Goal: Transaction & Acquisition: Book appointment/travel/reservation

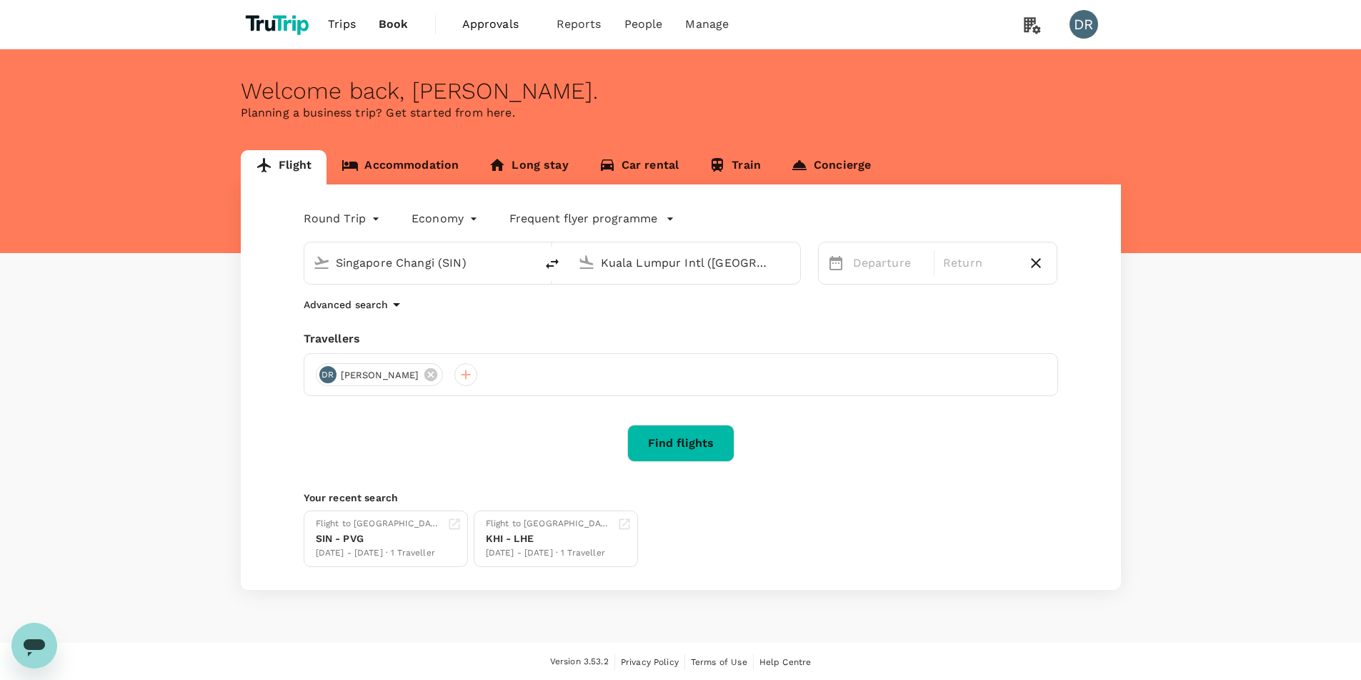
click at [739, 262] on input "Kuala Lumpur Intl ([GEOGRAPHIC_DATA])" at bounding box center [685, 263] width 169 height 22
click at [731, 329] on div "Amsterdam Schiphol AMS" at bounding box center [697, 318] width 306 height 22
type input "Amsterdam Schiphol (AMS)"
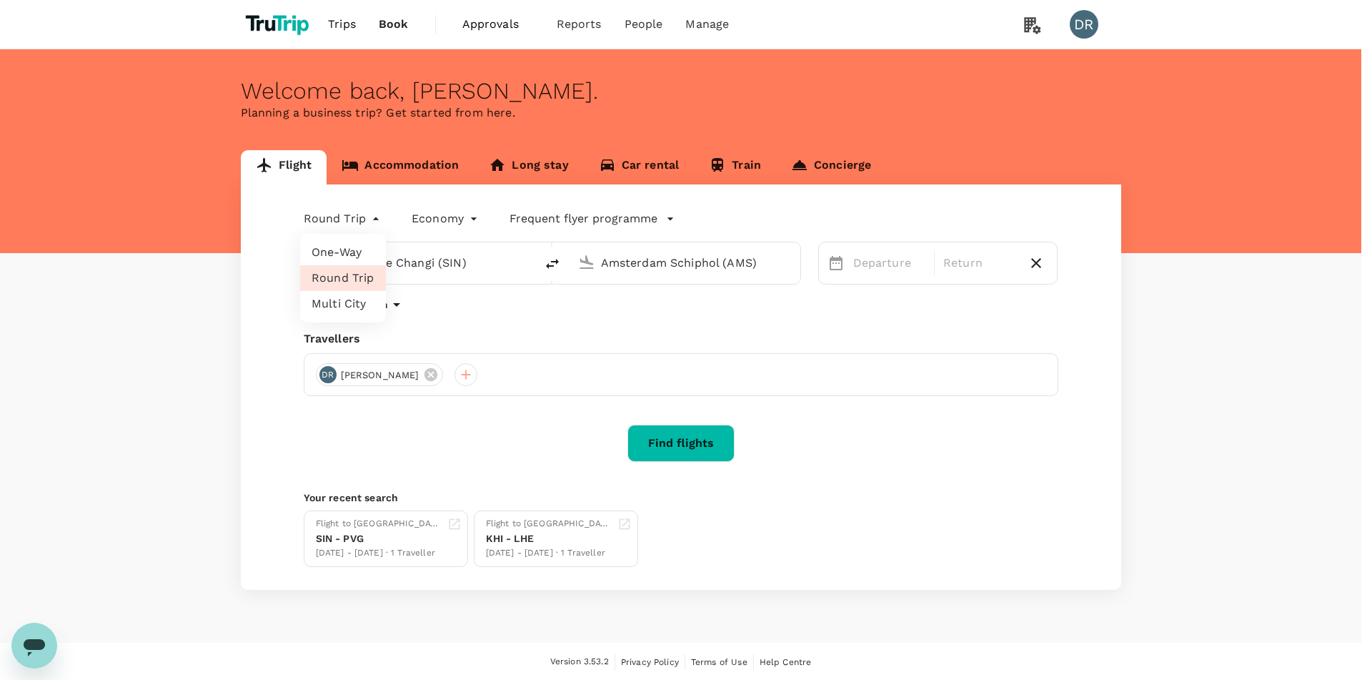
click at [375, 218] on body "Trips Book Approvals 0 Reports People Manage DR Welcome back , [PERSON_NAME] . …" at bounding box center [686, 340] width 1372 height 681
click at [371, 256] on li "One-Way" at bounding box center [343, 252] width 86 height 26
type input "oneway"
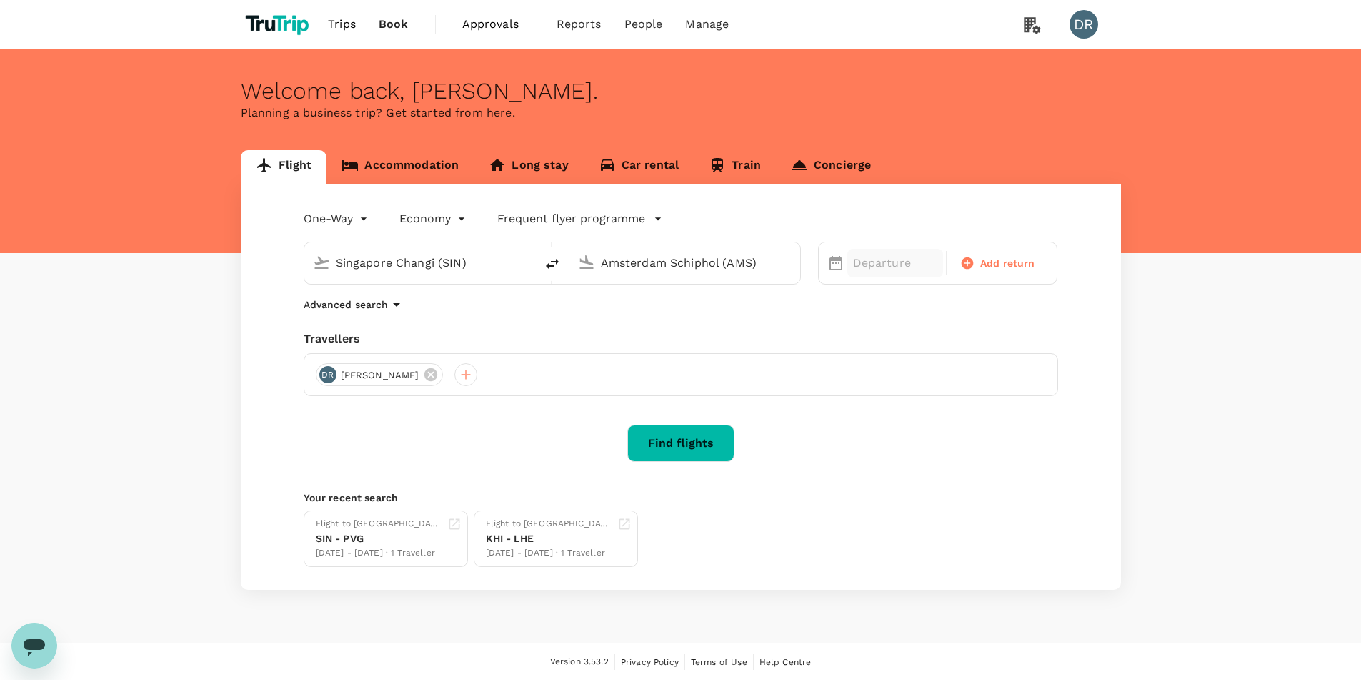
click at [877, 261] on p "Departure" at bounding box center [895, 262] width 84 height 17
click at [1184, 385] on div "7" at bounding box center [1182, 386] width 27 height 27
click at [716, 440] on button "Find flights" at bounding box center [680, 442] width 107 height 37
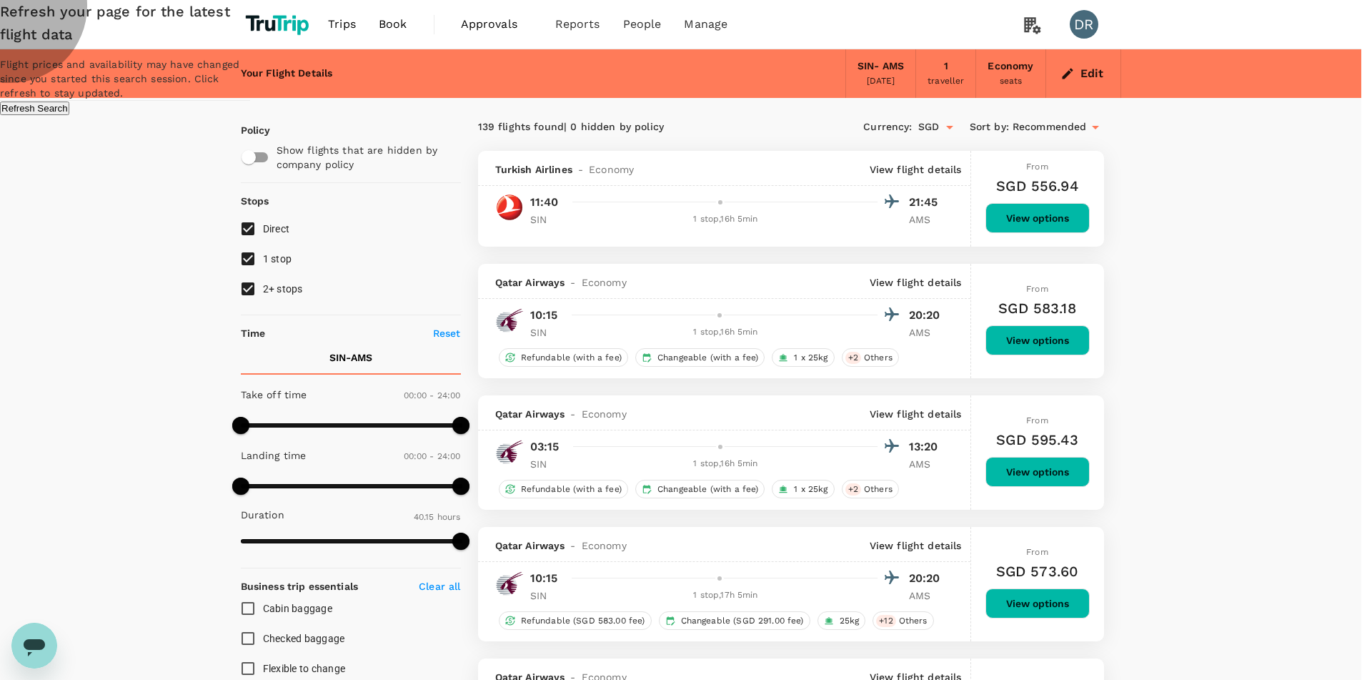
click at [69, 115] on button "Refresh Search" at bounding box center [34, 108] width 69 height 14
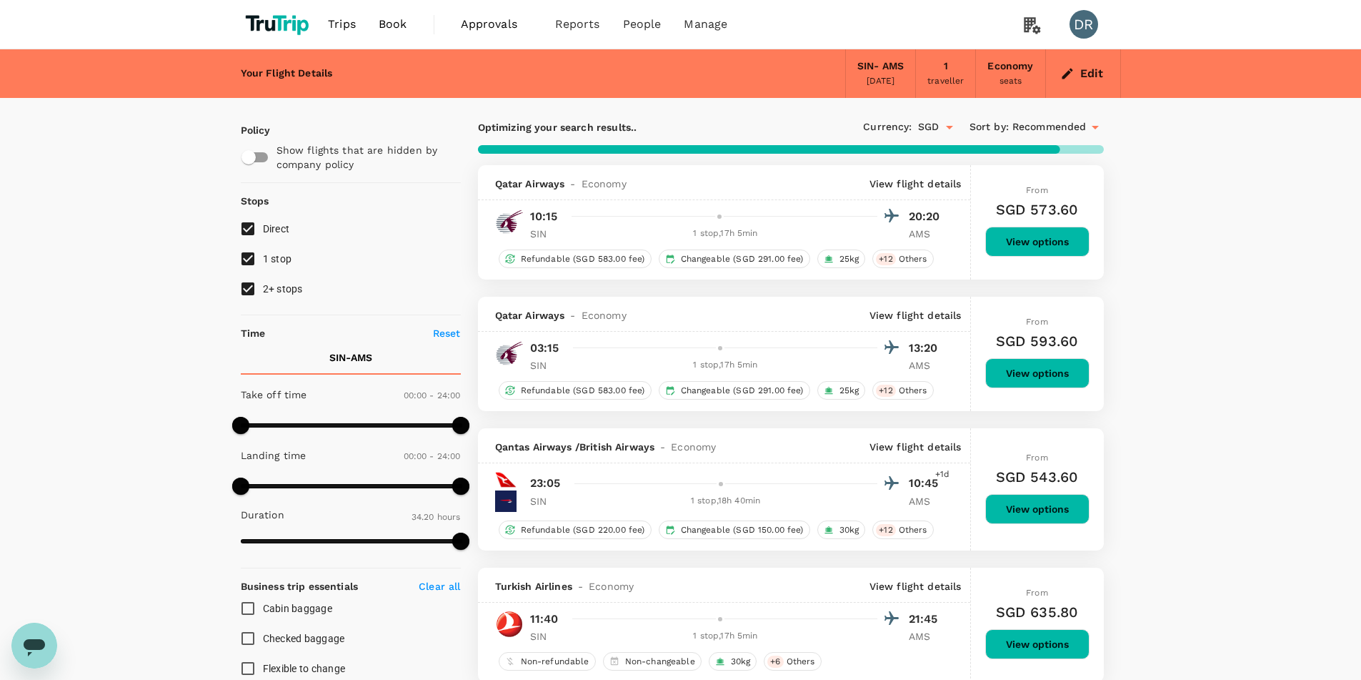
type input "2415"
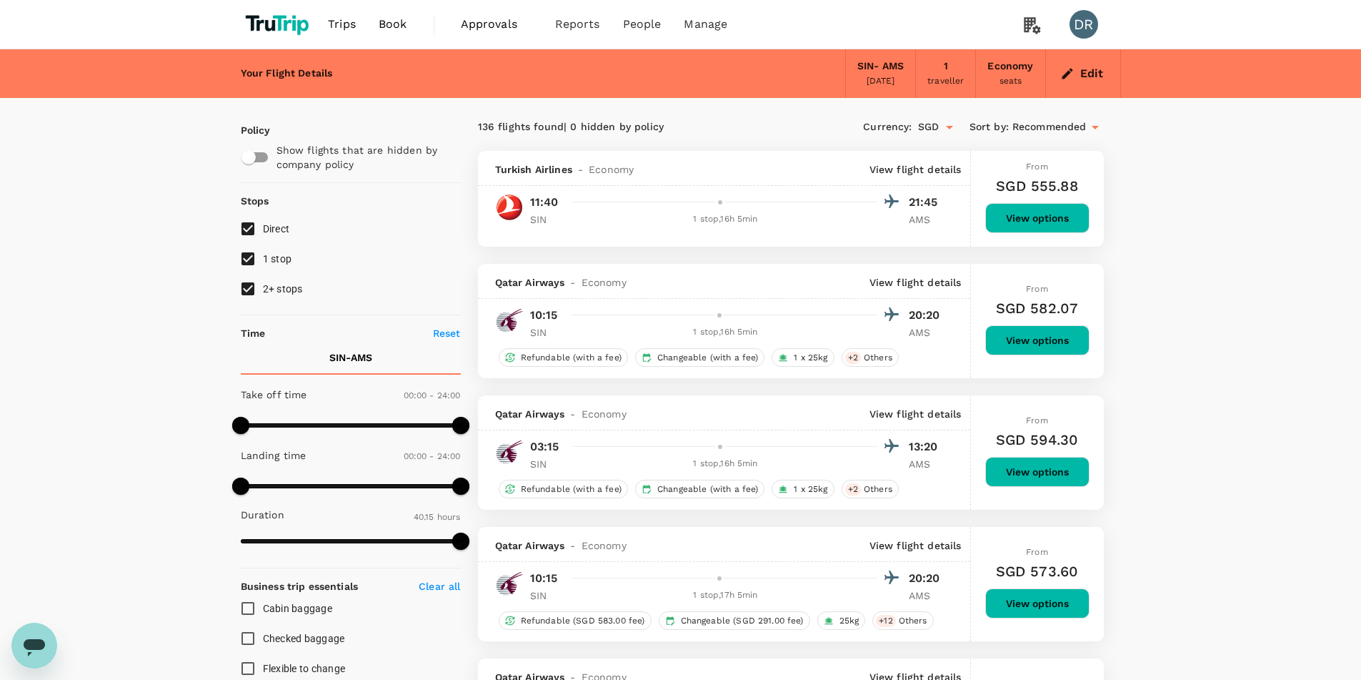
click at [1034, 225] on button "View options" at bounding box center [1037, 218] width 104 height 30
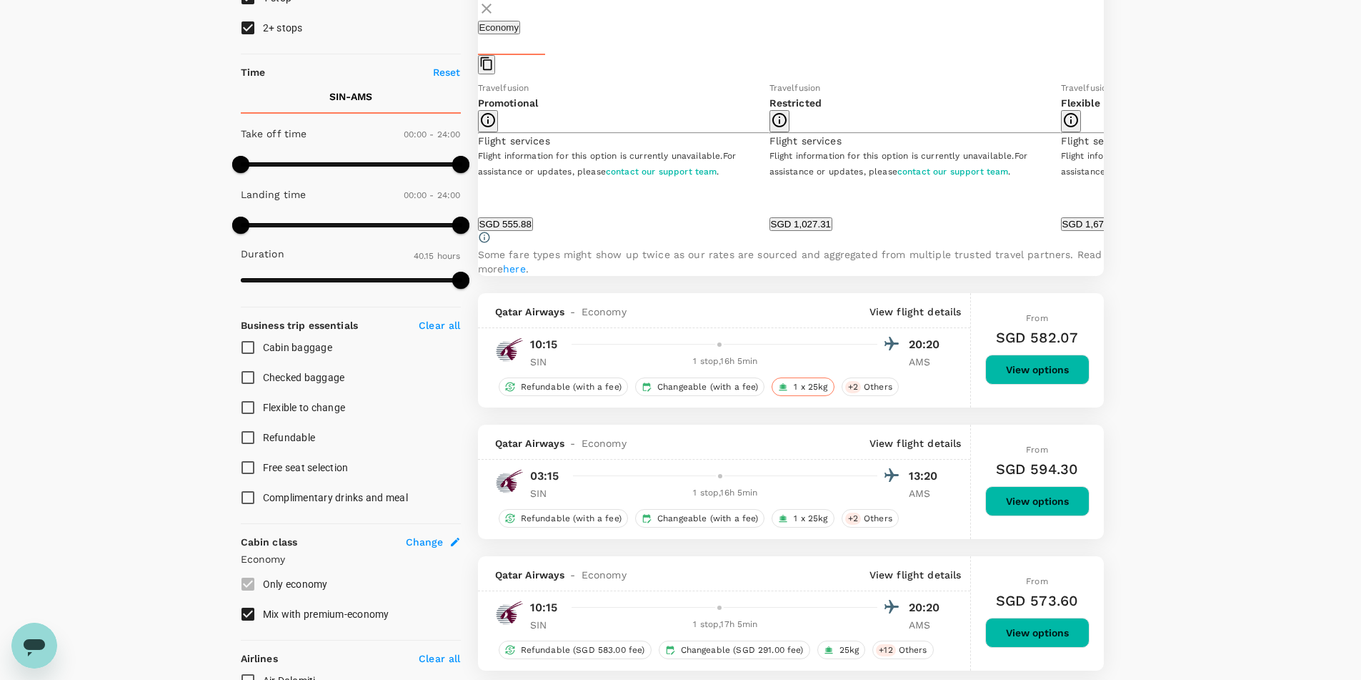
scroll to position [365, 0]
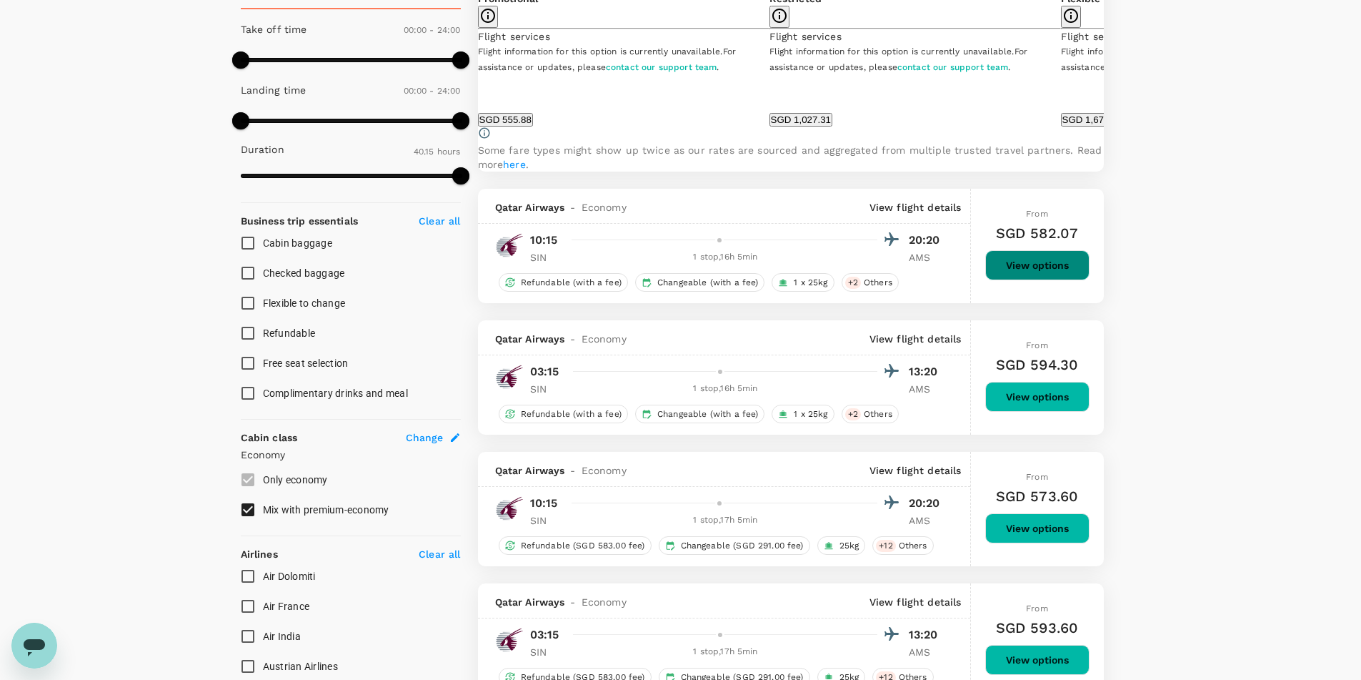
click at [1057, 280] on button "View options" at bounding box center [1037, 265] width 104 height 30
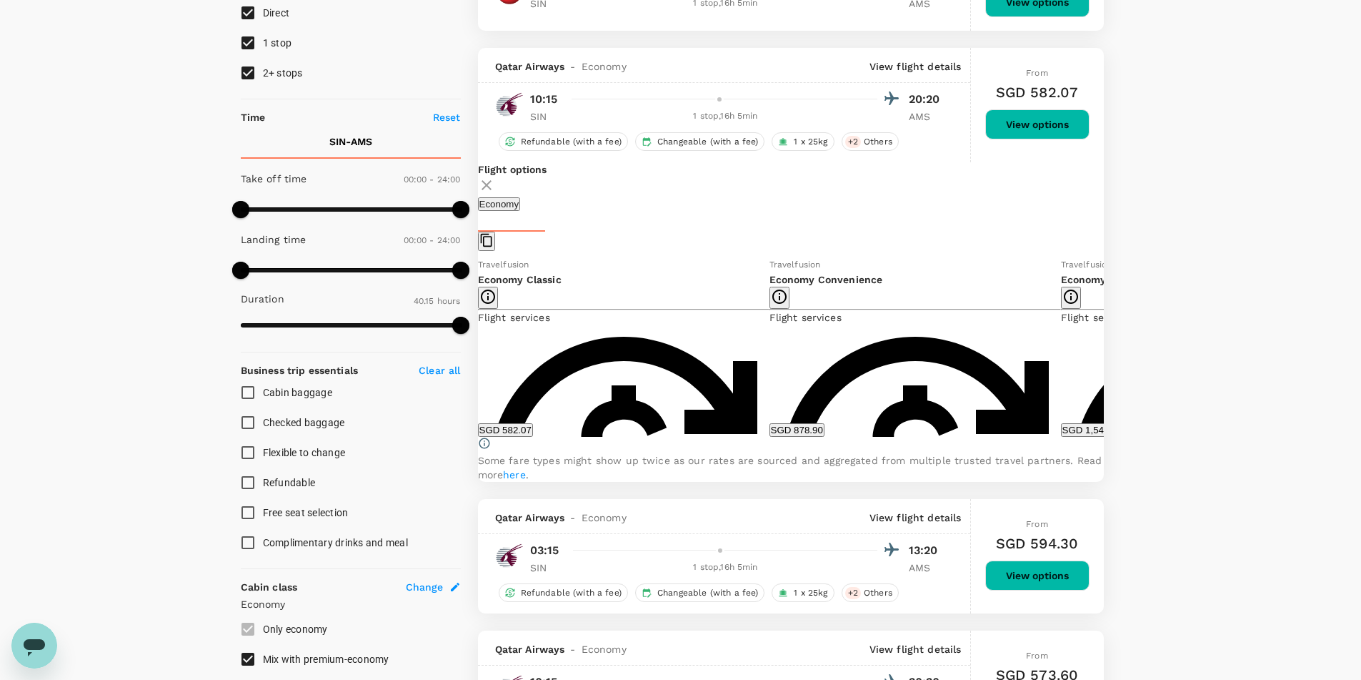
scroll to position [192, 0]
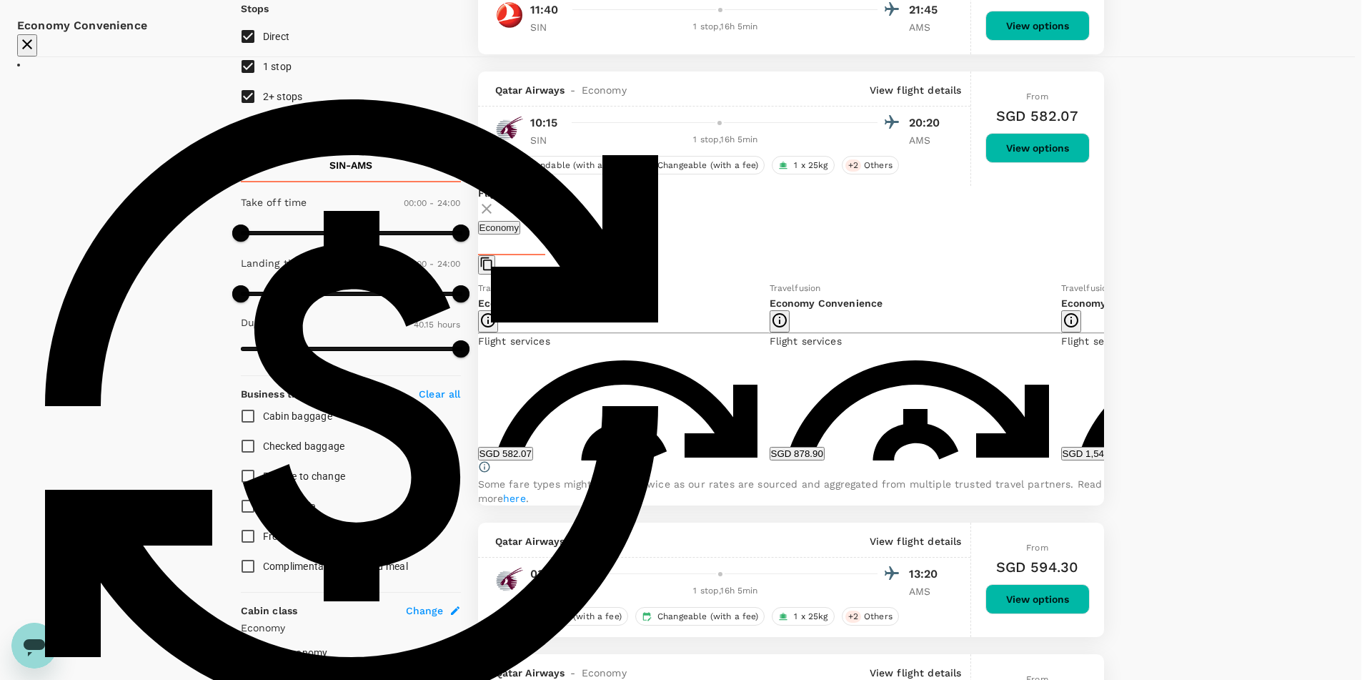
click at [32, 49] on icon "button" at bounding box center [27, 44] width 10 height 10
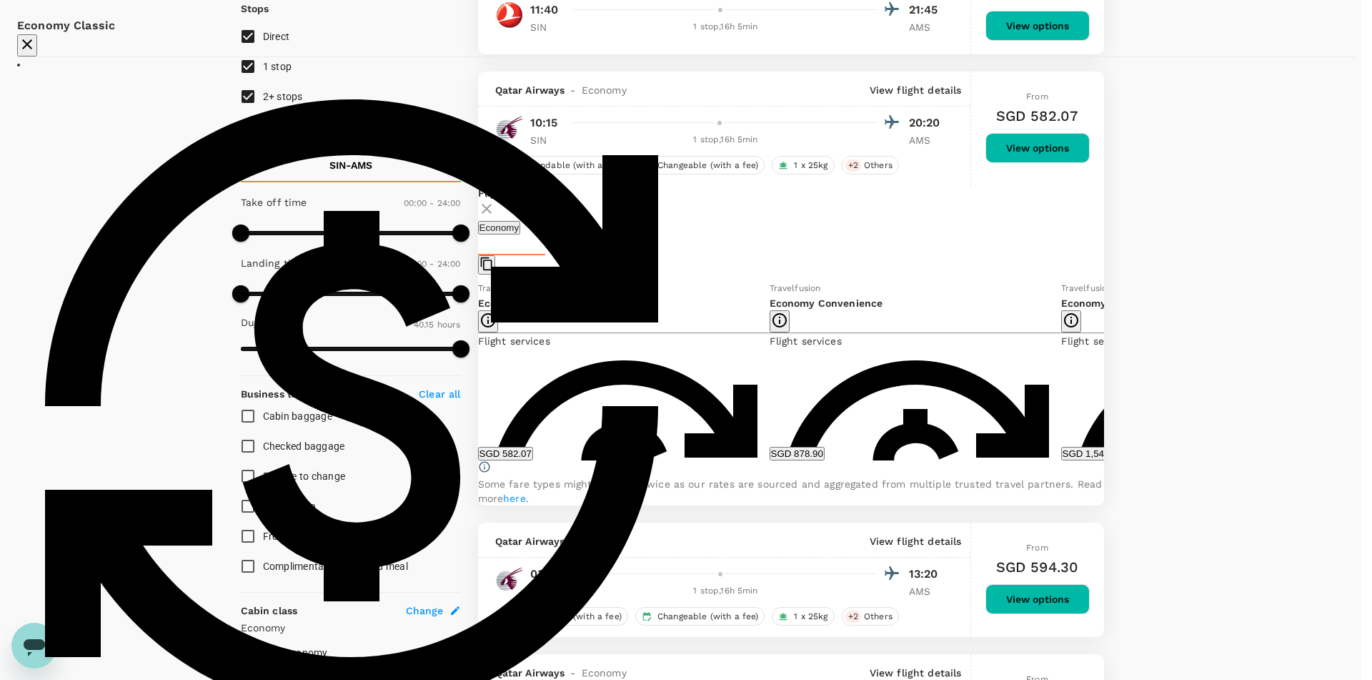
click at [36, 53] on icon "button" at bounding box center [27, 44] width 17 height 17
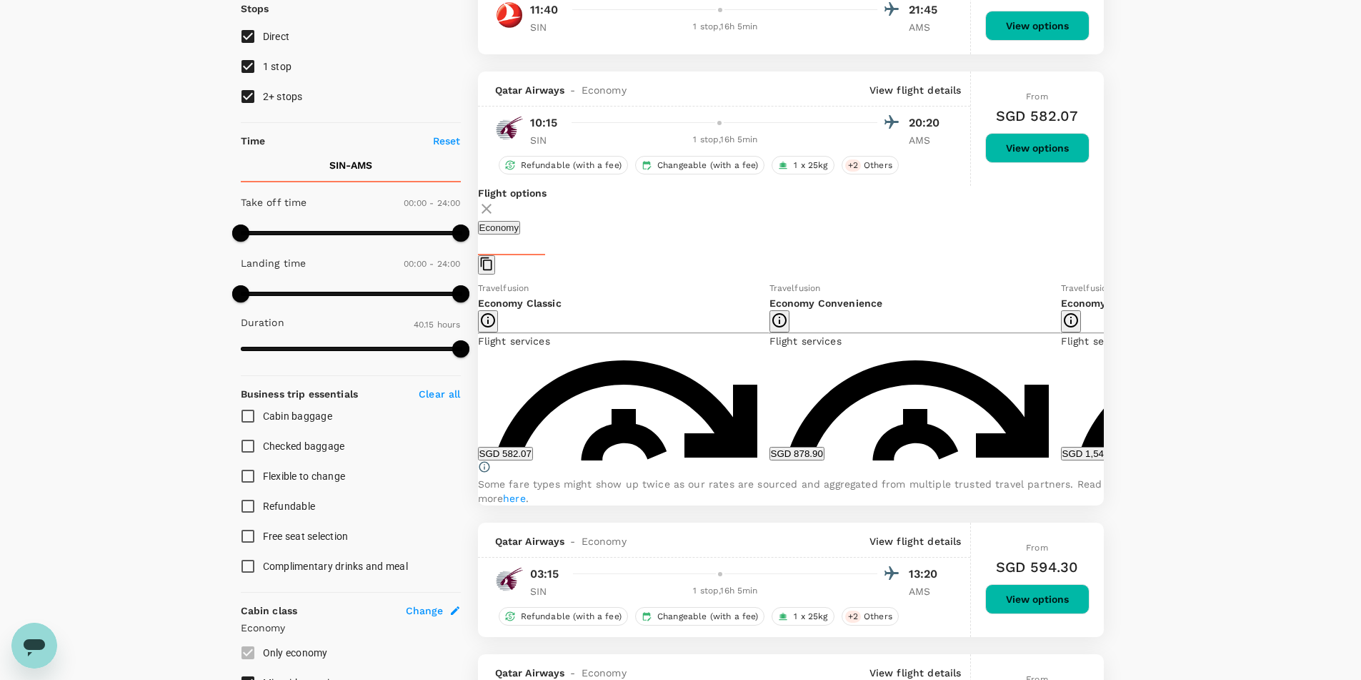
click at [533, 458] on button "SGD 582.07" at bounding box center [505, 454] width 55 height 14
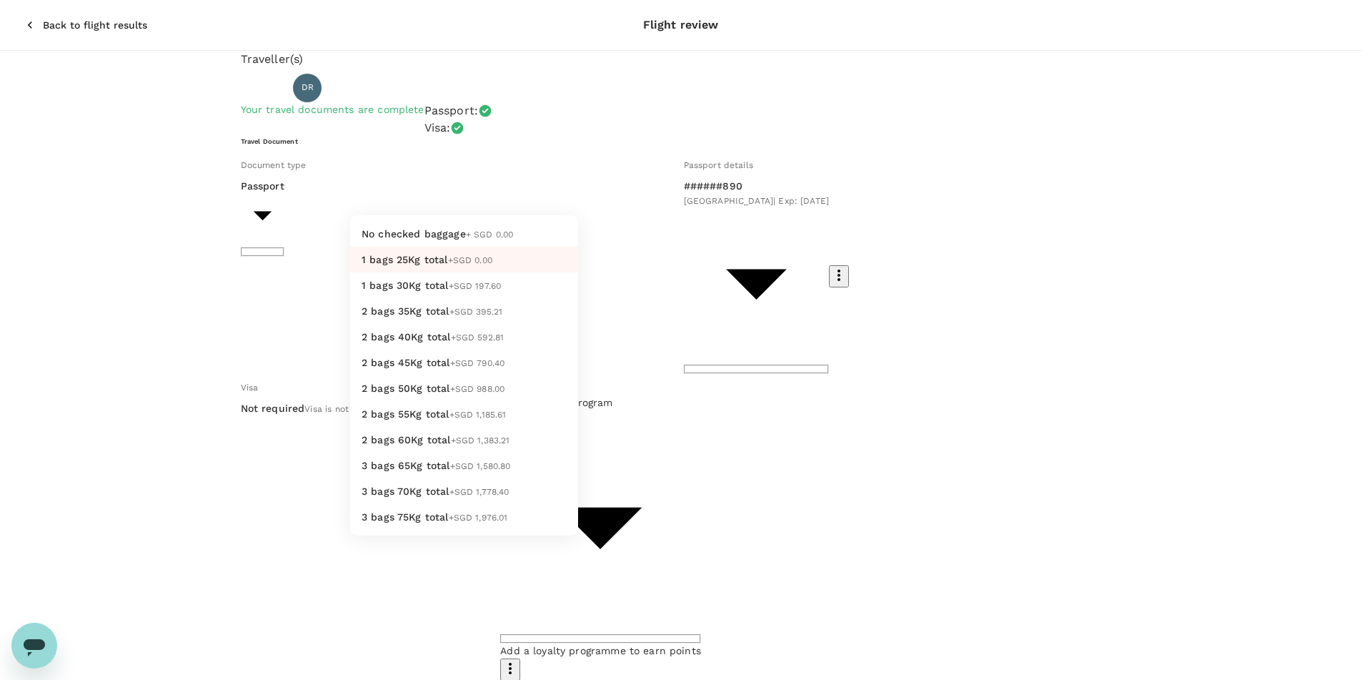
click at [438, 317] on span "2 bags 35Kg total" at bounding box center [406, 310] width 88 height 11
type input "3 - 395.21"
